Goal: Task Accomplishment & Management: Manage account settings

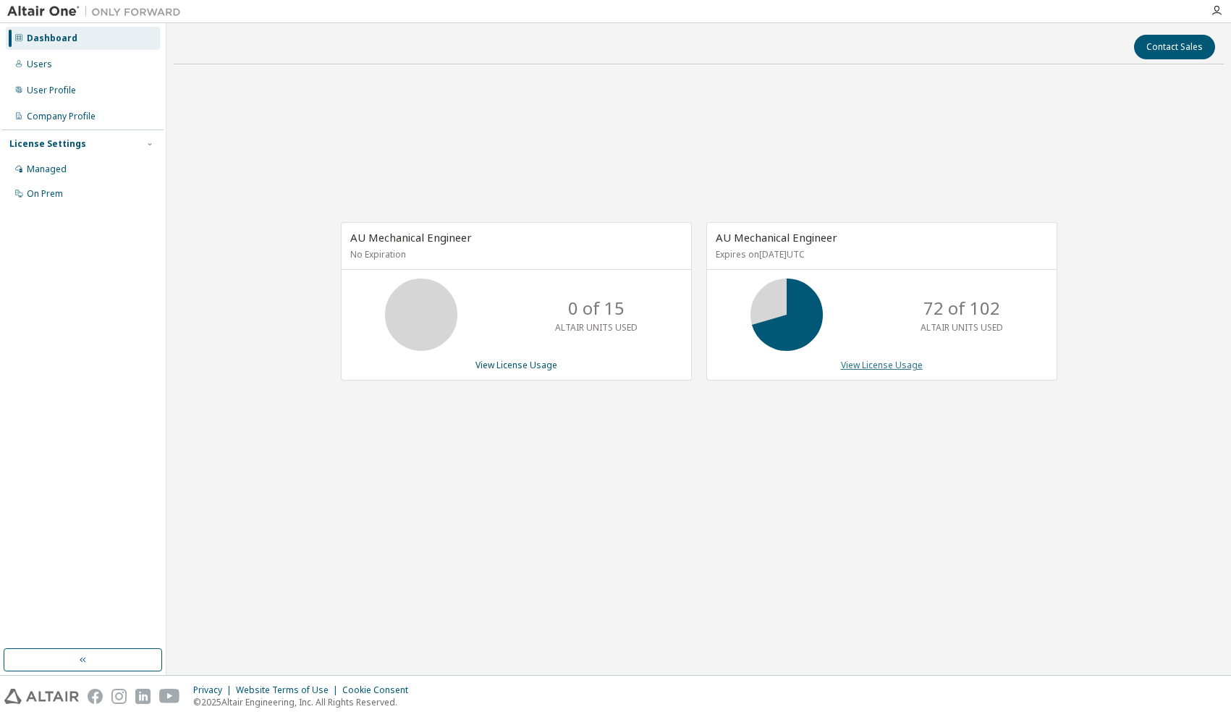
click at [851, 368] on link "View License Usage" at bounding box center [882, 365] width 82 height 12
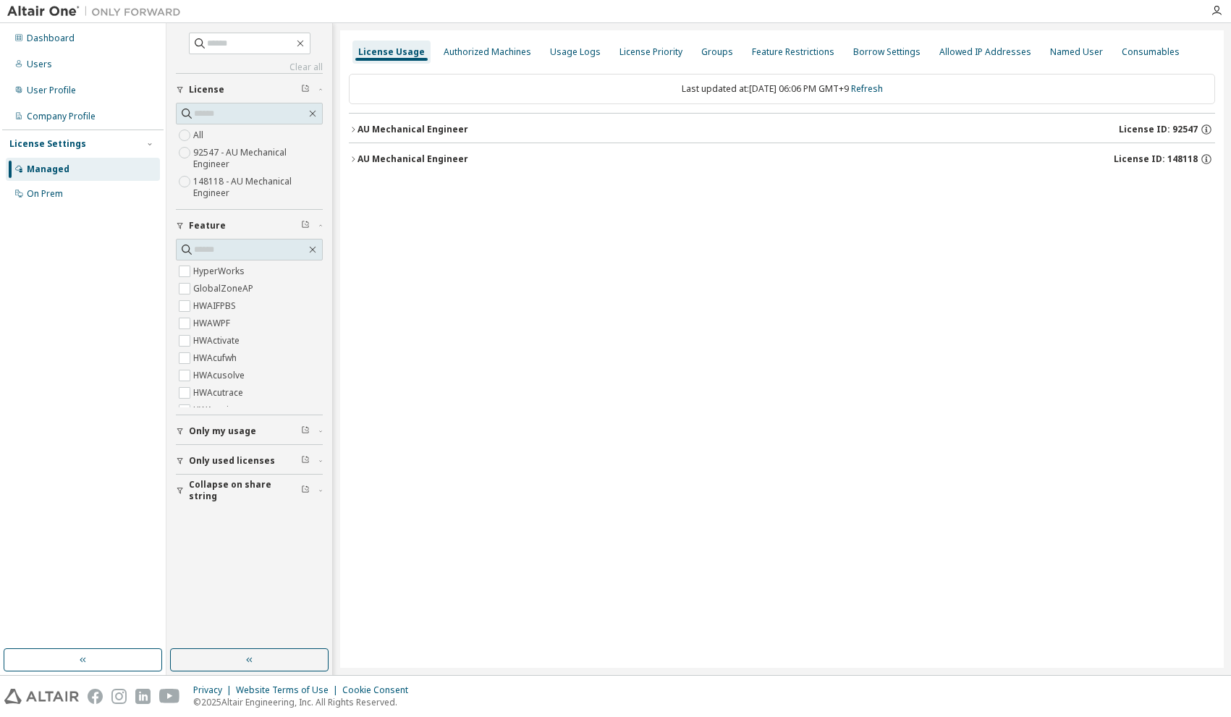
click at [351, 158] on icon "button" at bounding box center [353, 159] width 9 height 9
click at [203, 362] on span "Collapse on share string" at bounding box center [245, 363] width 112 height 23
click at [202, 333] on span "Only used licenses" at bounding box center [232, 334] width 86 height 12
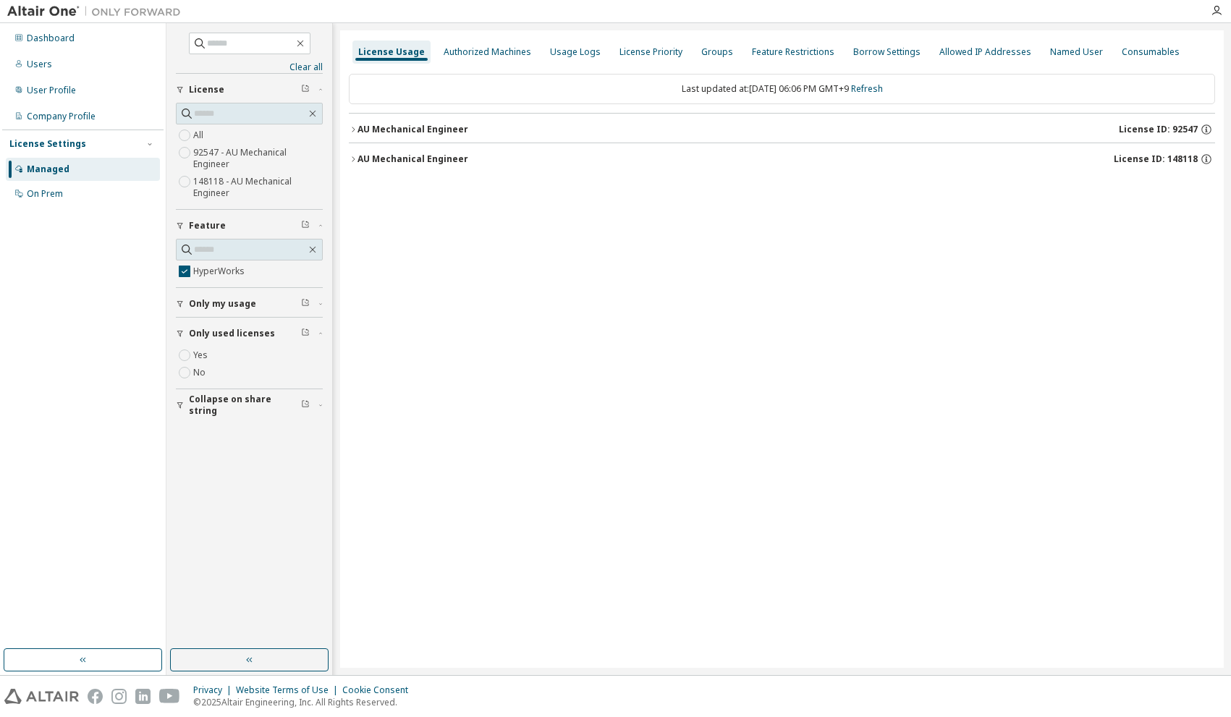
click at [199, 355] on label "Yes" at bounding box center [201, 355] width 17 height 17
click at [355, 161] on icon "button" at bounding box center [353, 159] width 9 height 9
click at [366, 191] on icon "button" at bounding box center [366, 189] width 9 height 9
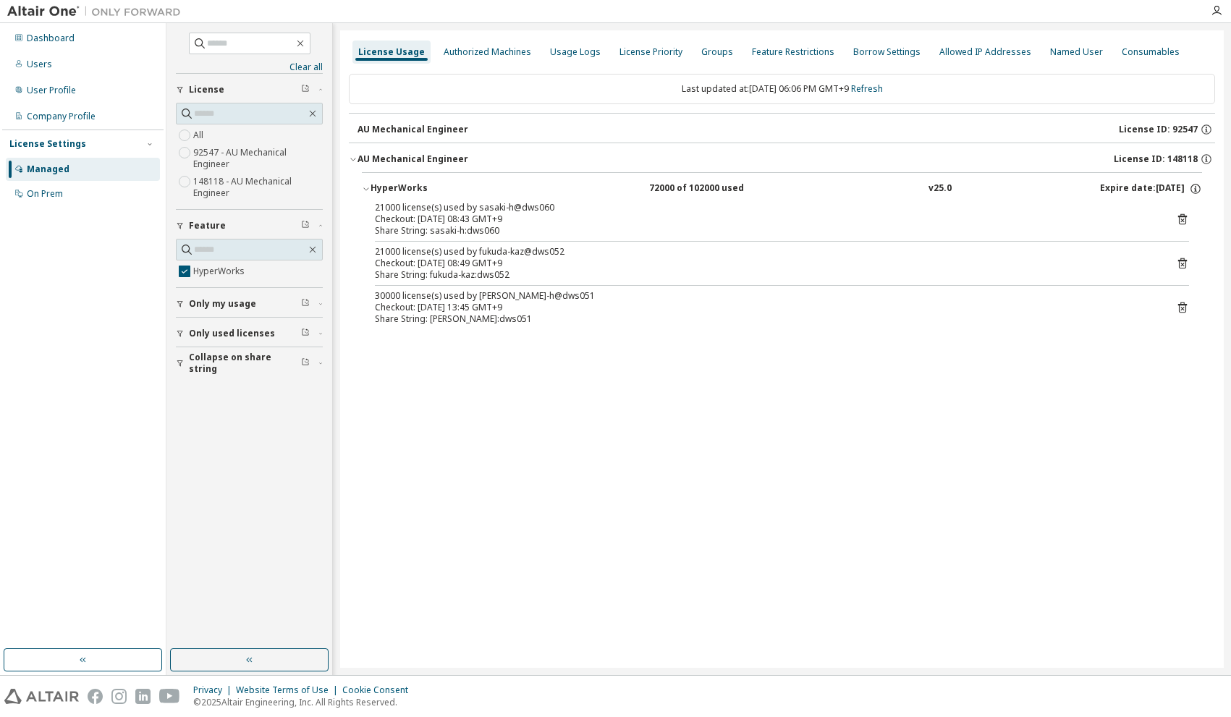
click at [441, 380] on div "License Usage Authorized Machines Usage Logs License Priority Groups Feature Re…" at bounding box center [782, 349] width 884 height 638
